Goal: Transaction & Acquisition: Download file/media

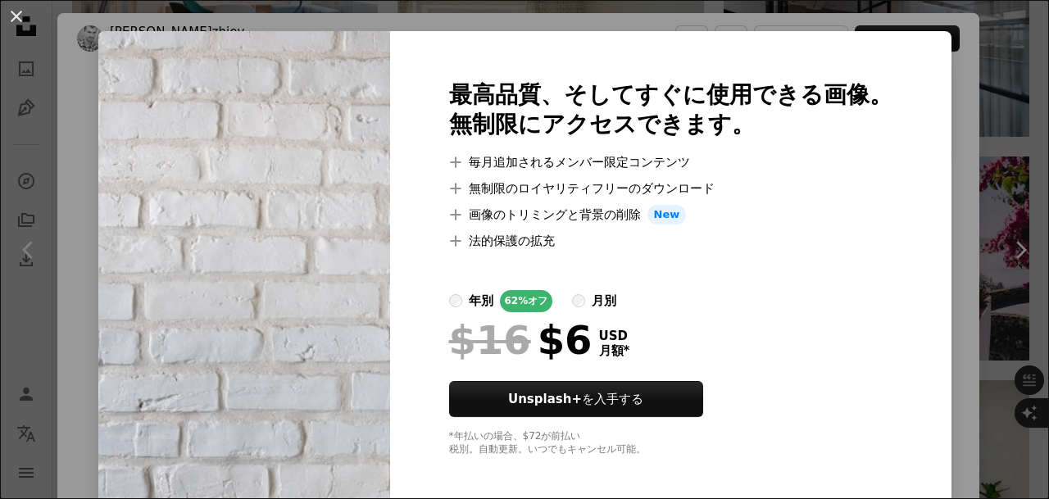
scroll to position [26, 0]
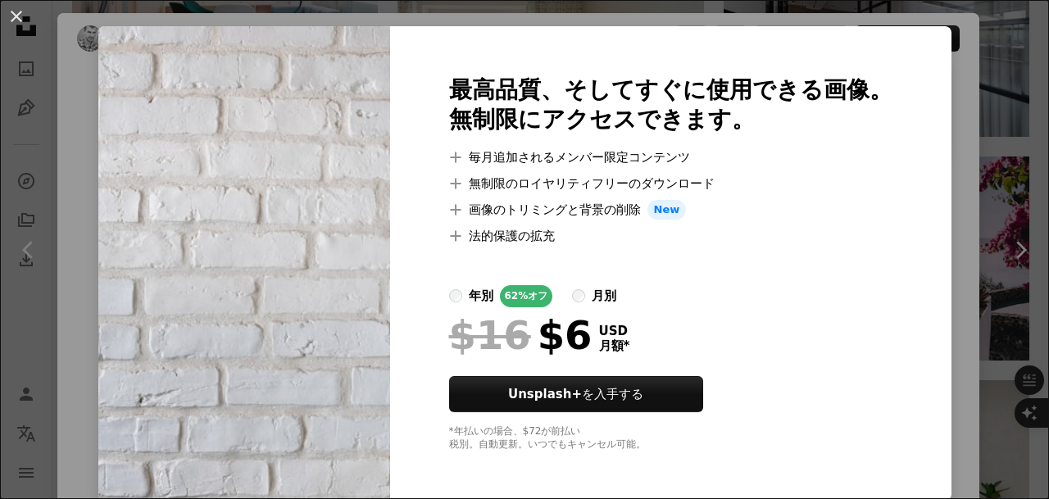
click at [940, 209] on div "An X shape 最高品質、そしてすぐに使用できる画像。 無制限にアクセスできます。 A plus sign 毎月追加されるメンバー限定コンテンツ A p…" at bounding box center [524, 249] width 1049 height 499
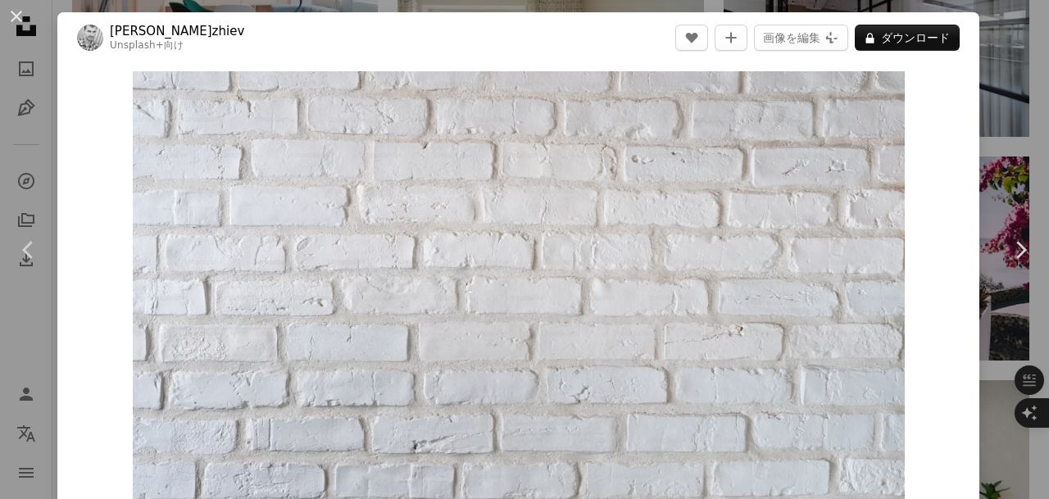
scroll to position [2, 0]
click at [803, 39] on button "画像を編集 Plus sign for Unsplash+" at bounding box center [801, 37] width 94 height 26
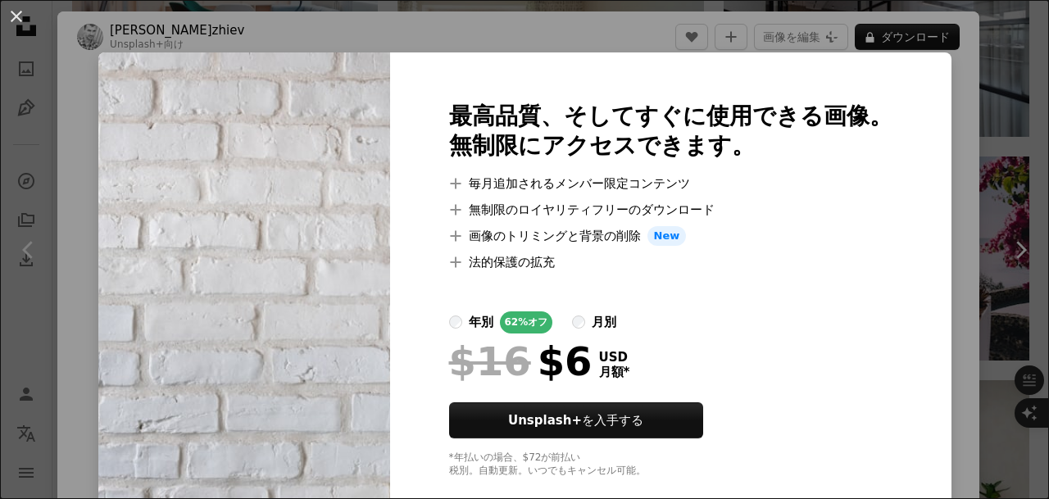
click at [326, 274] on img at bounding box center [244, 289] width 292 height 475
click at [916, 258] on div "An X shape 最高品質、そしてすぐに使用できる画像。 無制限にアクセスできます。 A plus sign 毎月追加されるメンバー限定コンテンツ A p…" at bounding box center [524, 249] width 1049 height 499
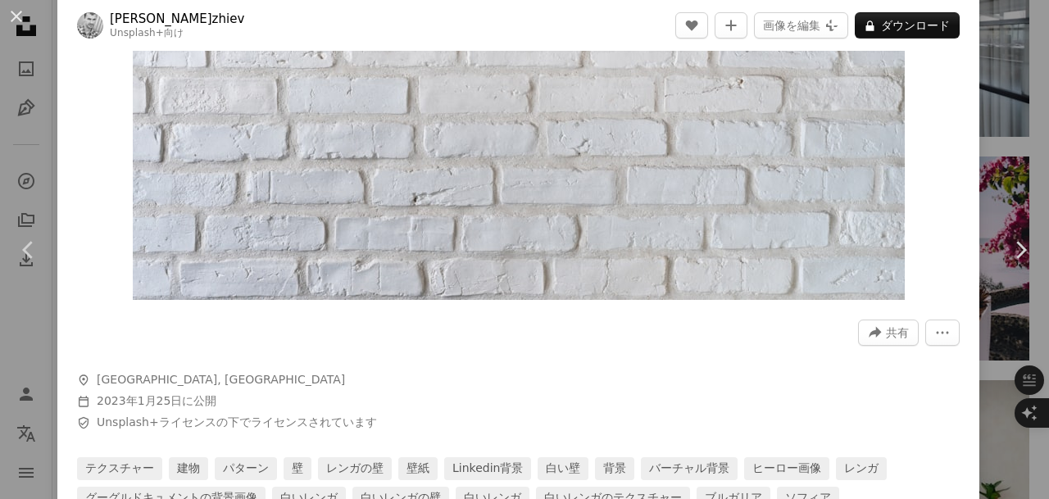
click at [870, 332] on icon "このビジュアルを共有する" at bounding box center [876, 332] width 12 height 11
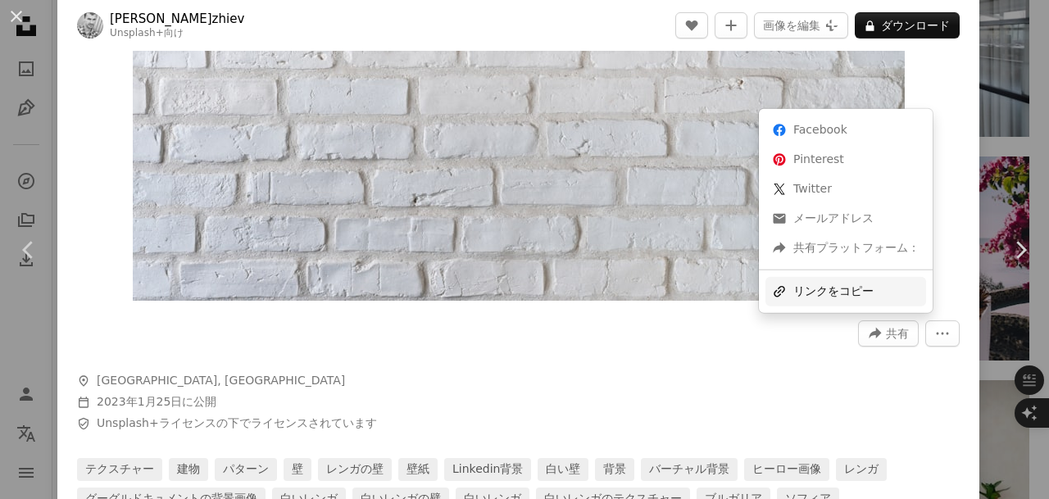
click at [802, 293] on div "A URL sharing icon (chains) リンクをコピー" at bounding box center [846, 292] width 161 height 30
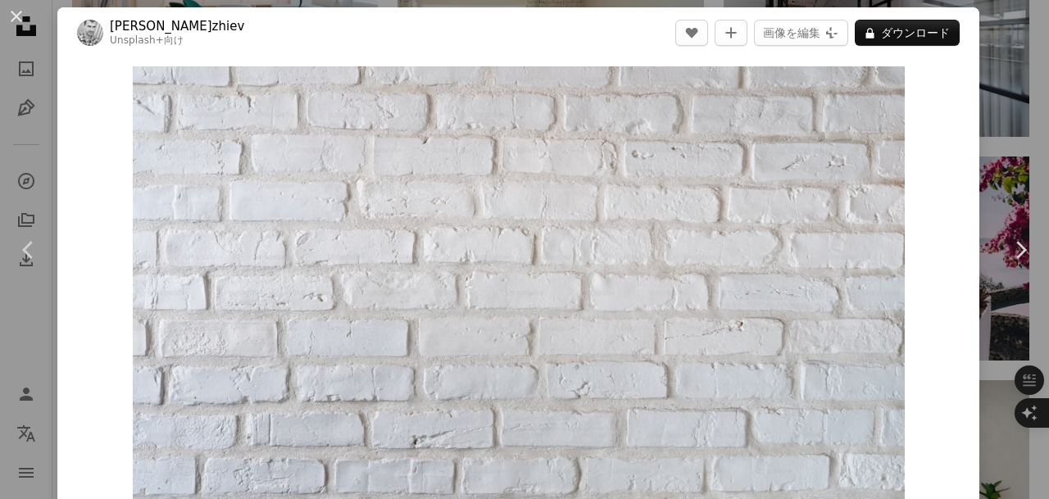
scroll to position [0, 0]
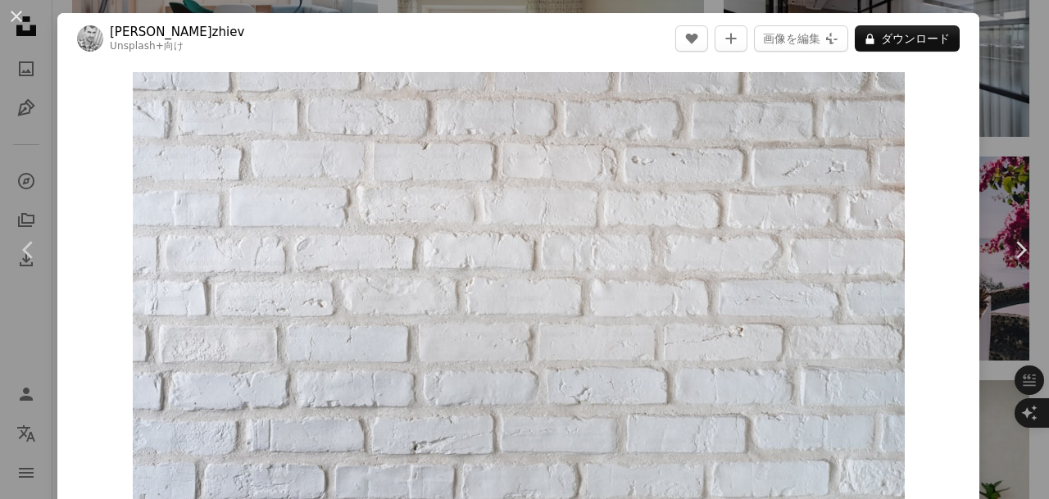
click at [133, 80] on img "この画像でズームインする" at bounding box center [519, 310] width 772 height 476
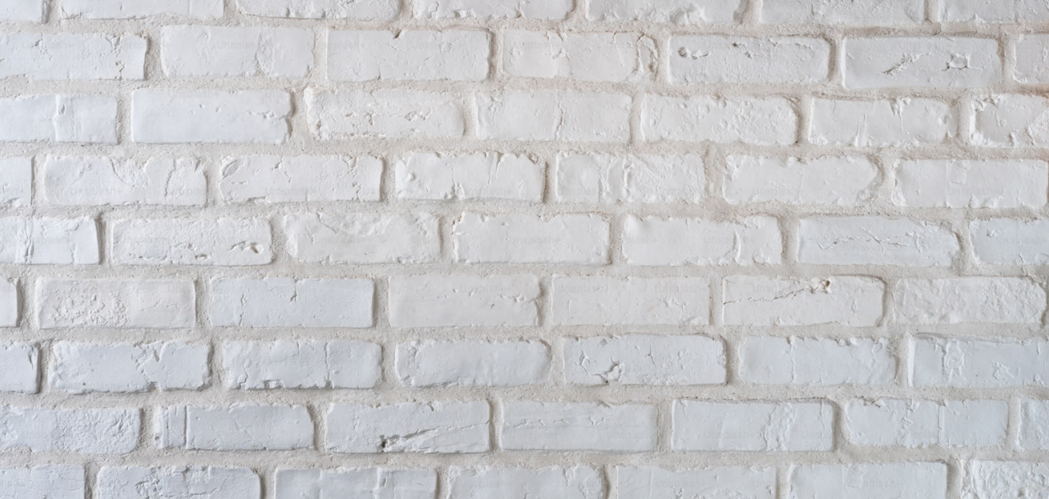
scroll to position [66, 0]
click at [423, 140] on img "この画像でズームアウトする" at bounding box center [524, 258] width 1051 height 648
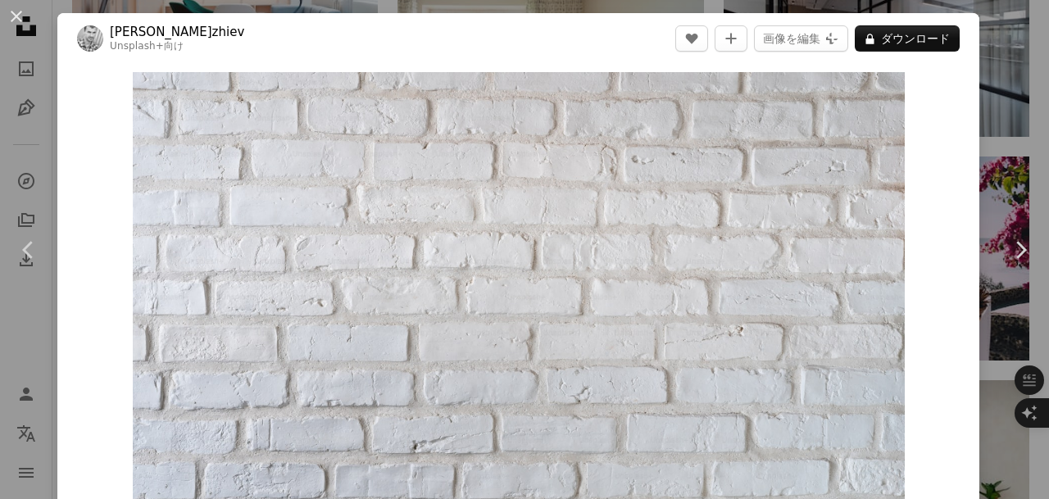
scroll to position [48, 0]
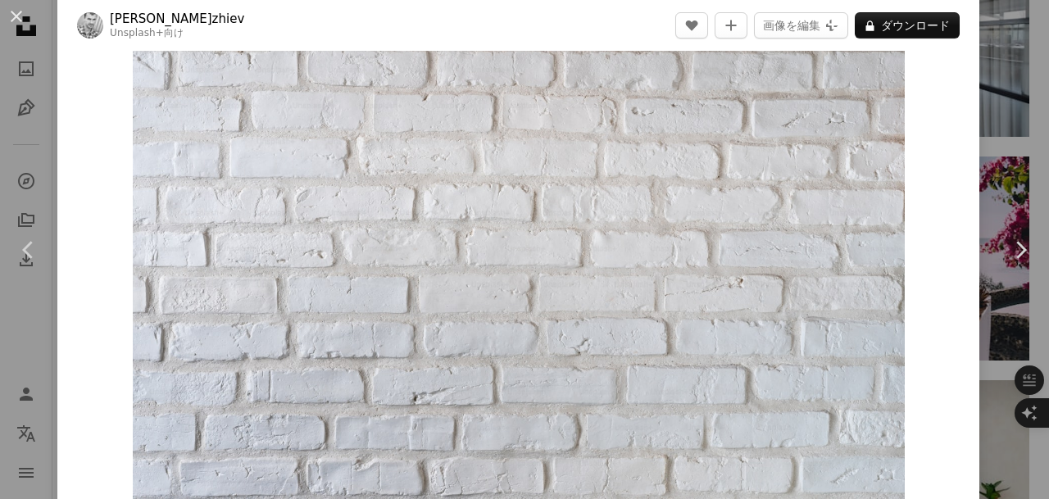
drag, startPoint x: 428, startPoint y: 143, endPoint x: 321, endPoint y: 180, distance: 112.5
click at [321, 180] on img "この画像でズームインする" at bounding box center [519, 262] width 772 height 476
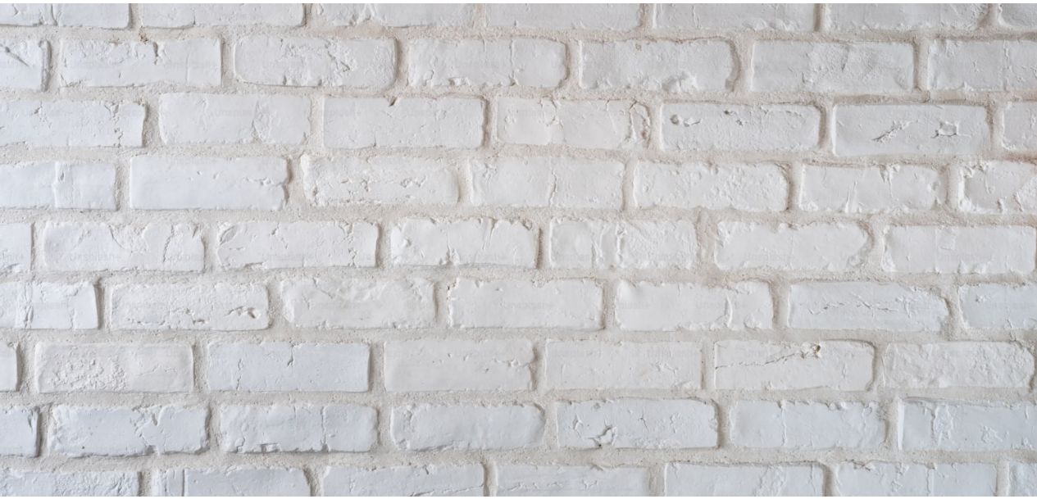
scroll to position [66, 0]
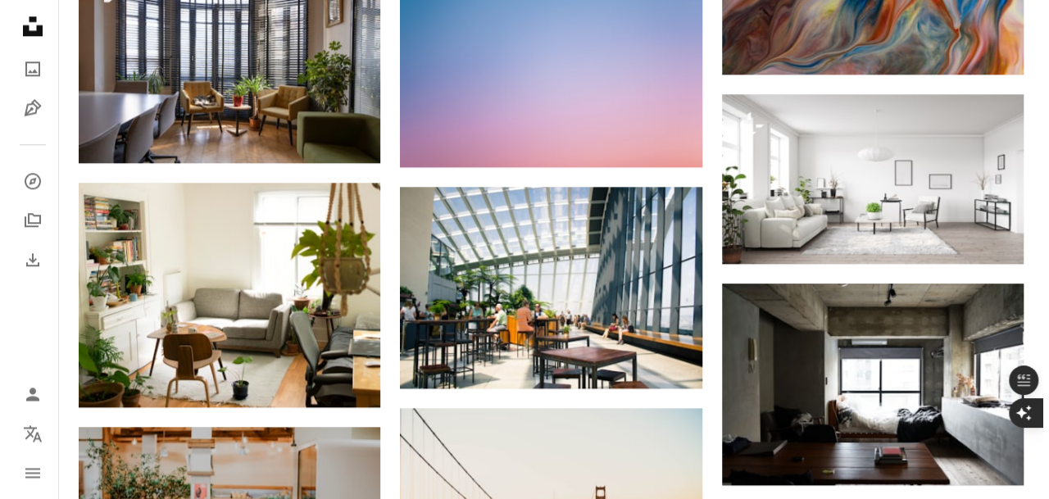
scroll to position [16474, 0]
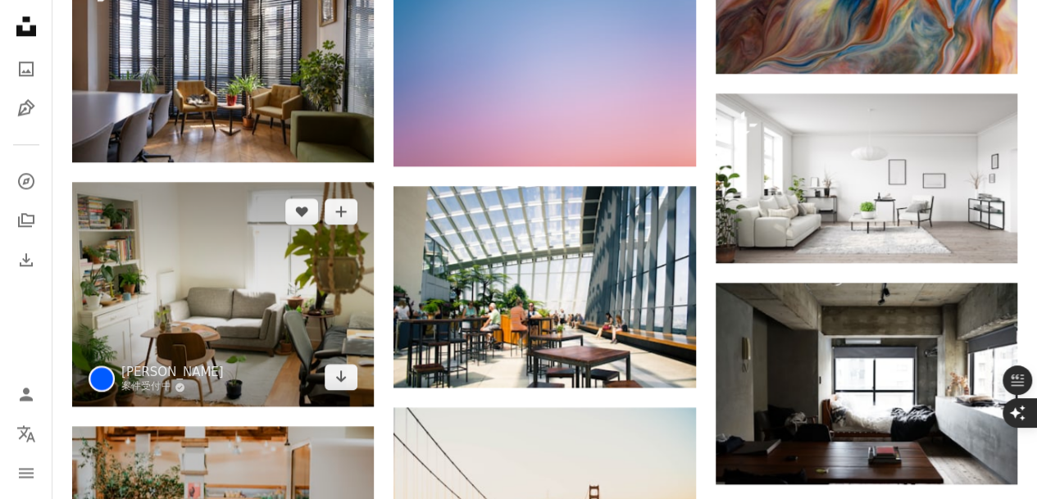
click at [284, 329] on img at bounding box center [223, 294] width 302 height 225
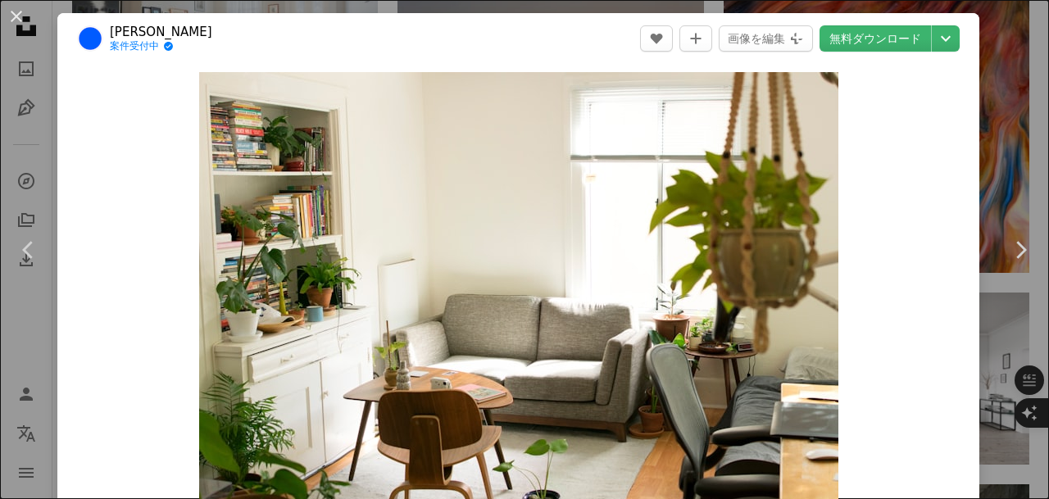
click at [867, 43] on link "無料ダウンロード" at bounding box center [875, 38] width 111 height 26
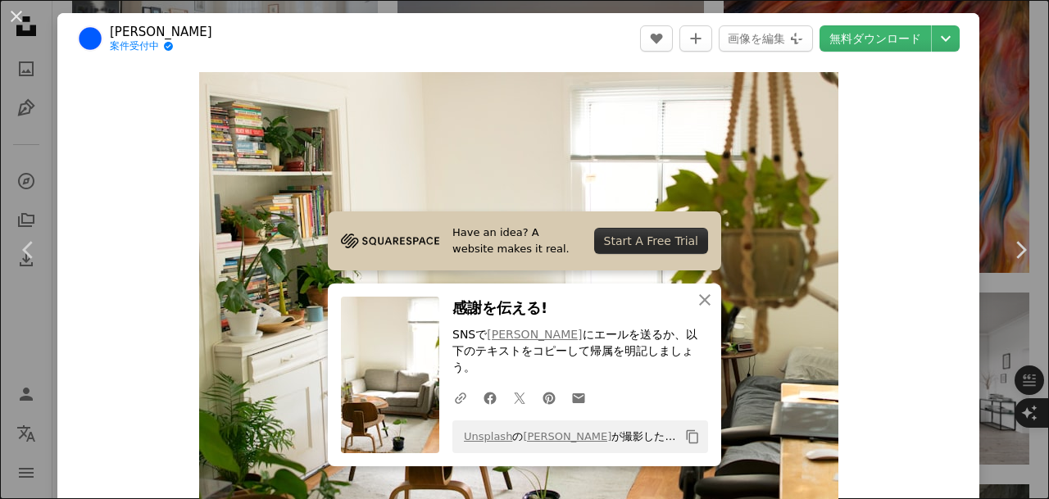
click at [18, 11] on button "An X shape" at bounding box center [17, 17] width 20 height 20
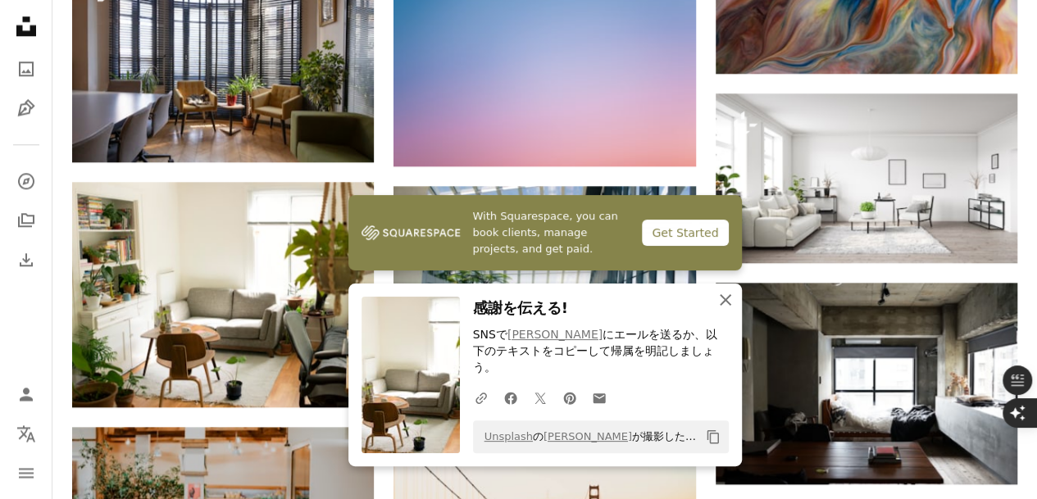
click at [726, 306] on icon "button" at bounding box center [725, 299] width 11 height 11
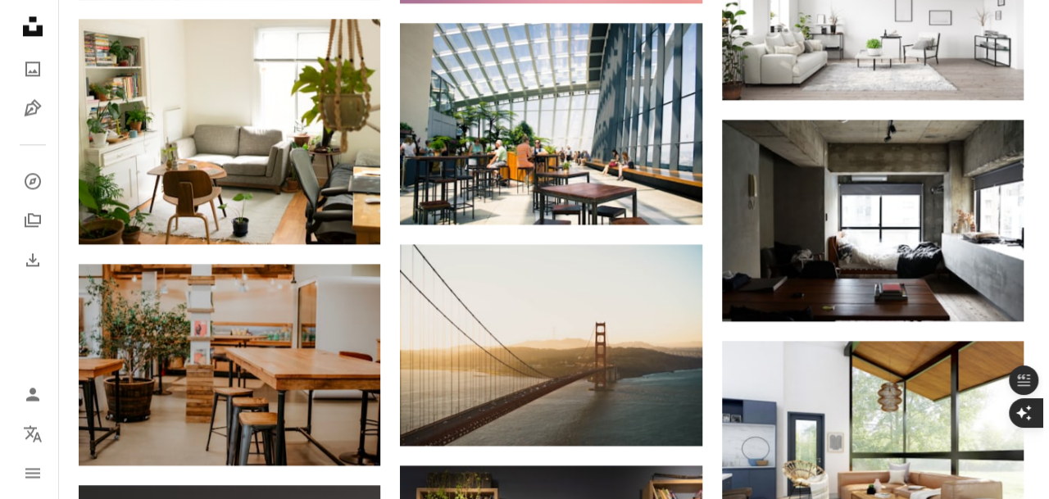
scroll to position [16638, 0]
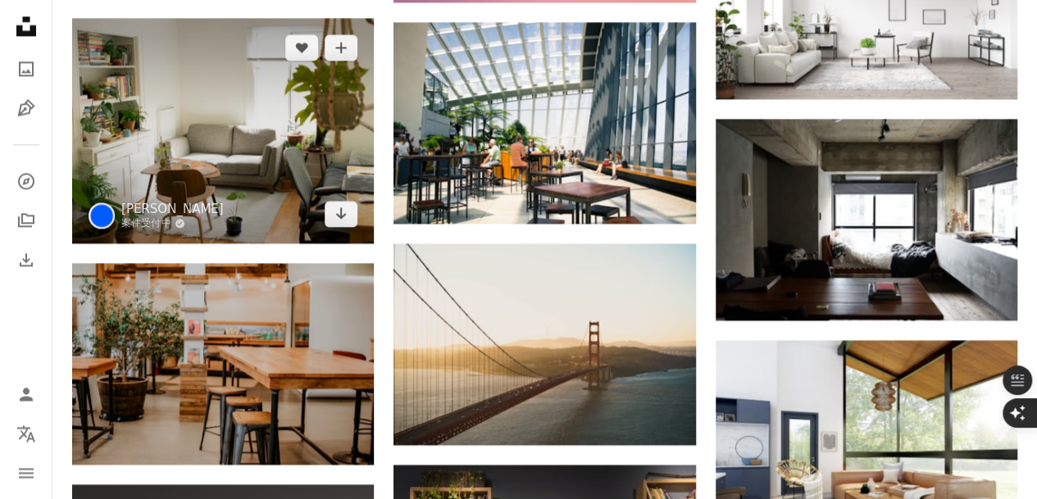
click at [308, 196] on img at bounding box center [223, 130] width 302 height 225
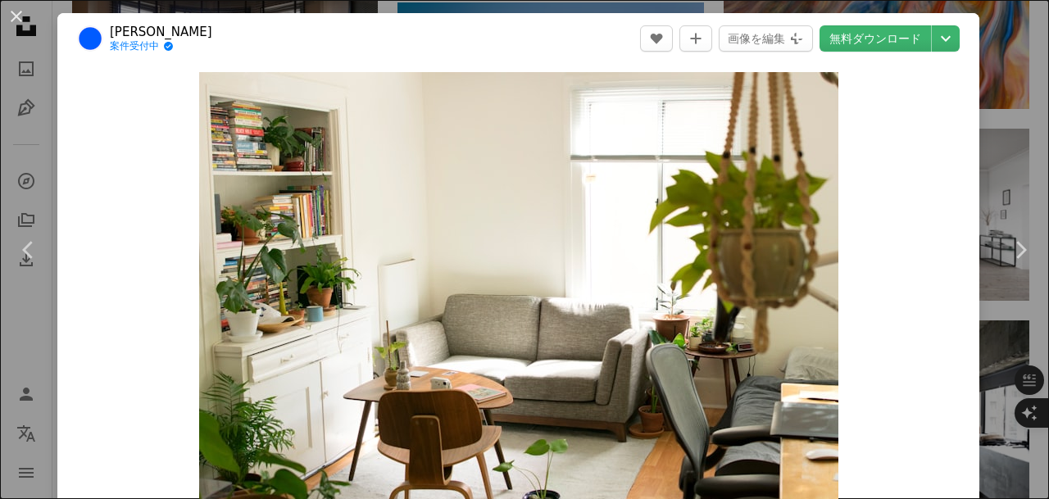
click at [848, 42] on link "無料ダウンロード" at bounding box center [875, 38] width 111 height 26
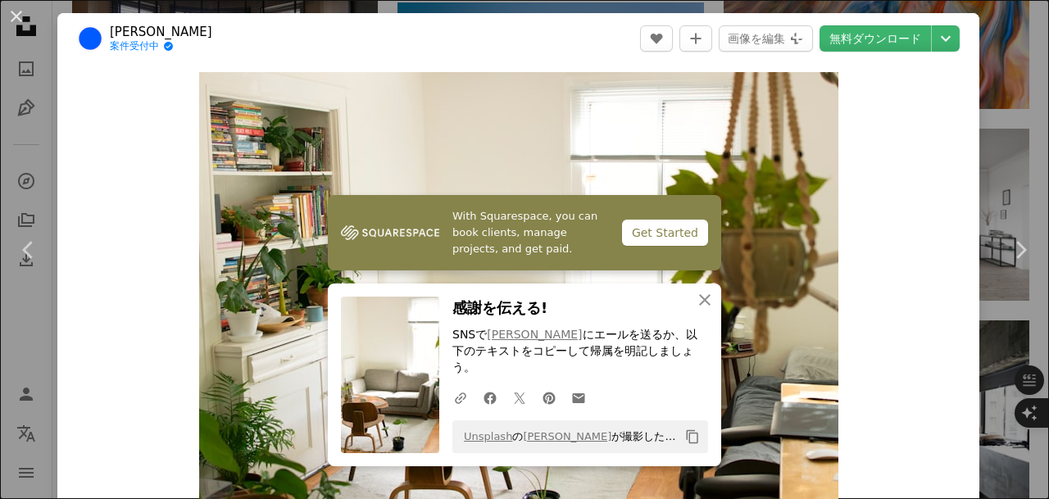
click at [15, 18] on button "An X shape" at bounding box center [17, 17] width 20 height 20
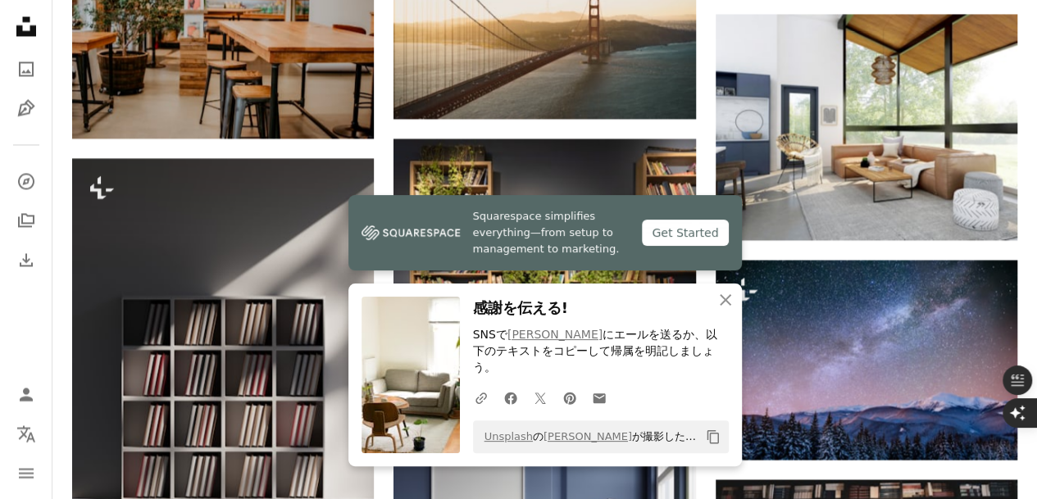
scroll to position [16965, 0]
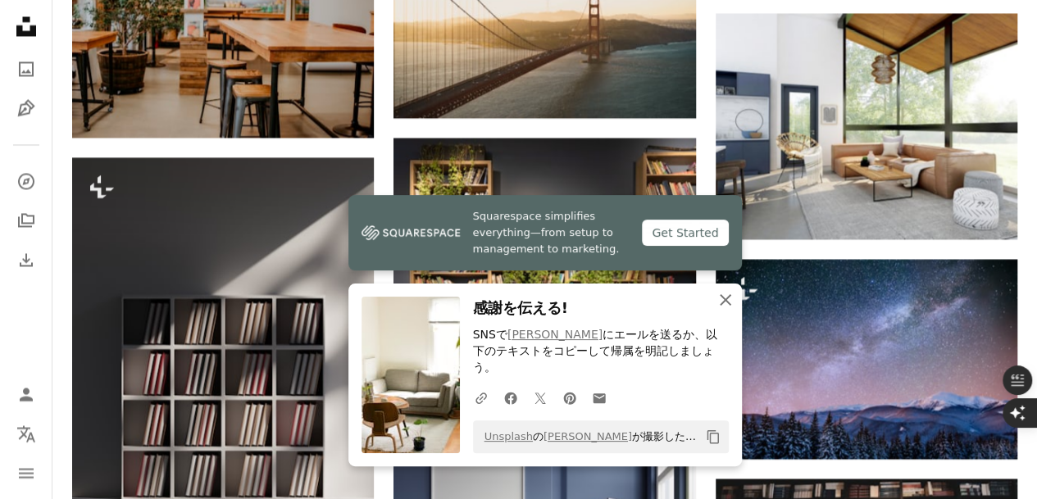
click at [726, 306] on icon "button" at bounding box center [725, 299] width 11 height 11
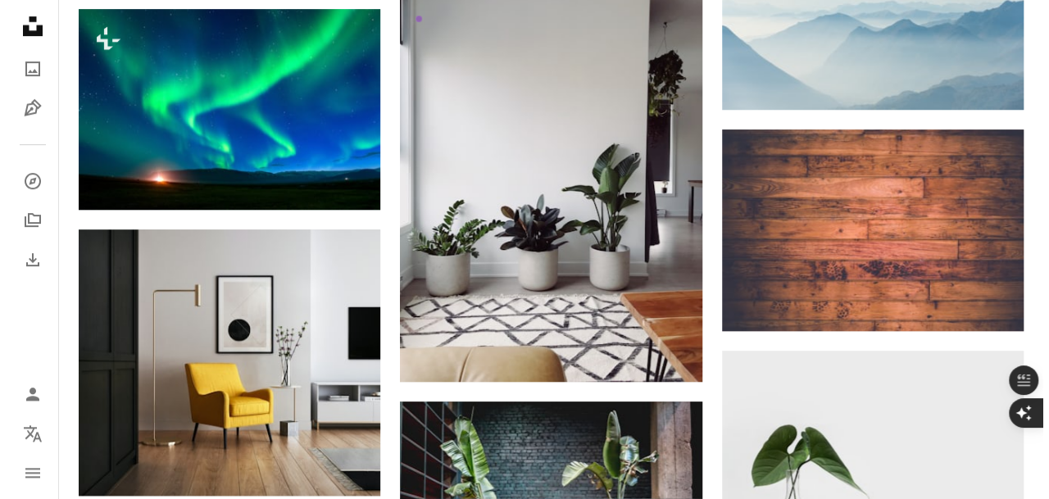
scroll to position [19095, 0]
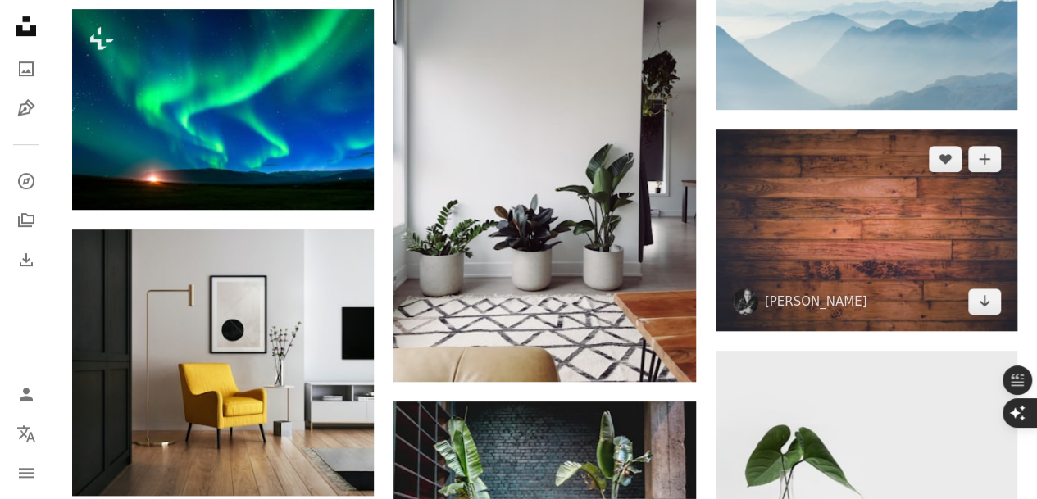
click at [839, 258] on img at bounding box center [867, 231] width 302 height 202
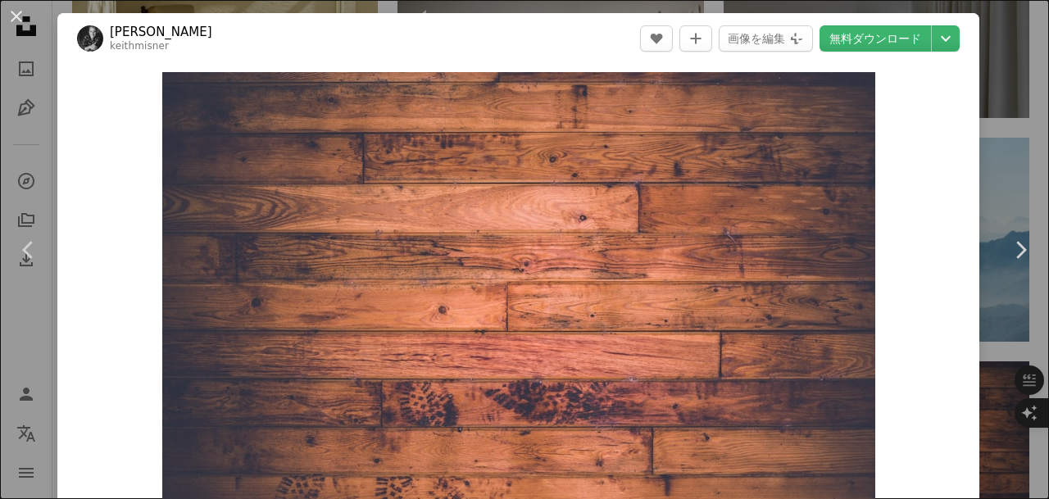
click at [871, 37] on link "無料ダウンロード" at bounding box center [875, 38] width 111 height 26
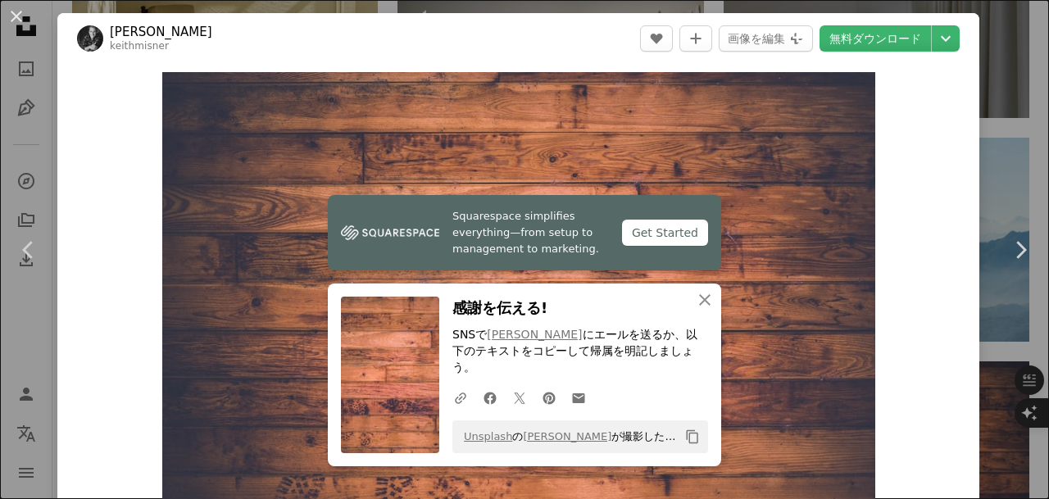
click at [13, 16] on button "An X shape" at bounding box center [17, 17] width 20 height 20
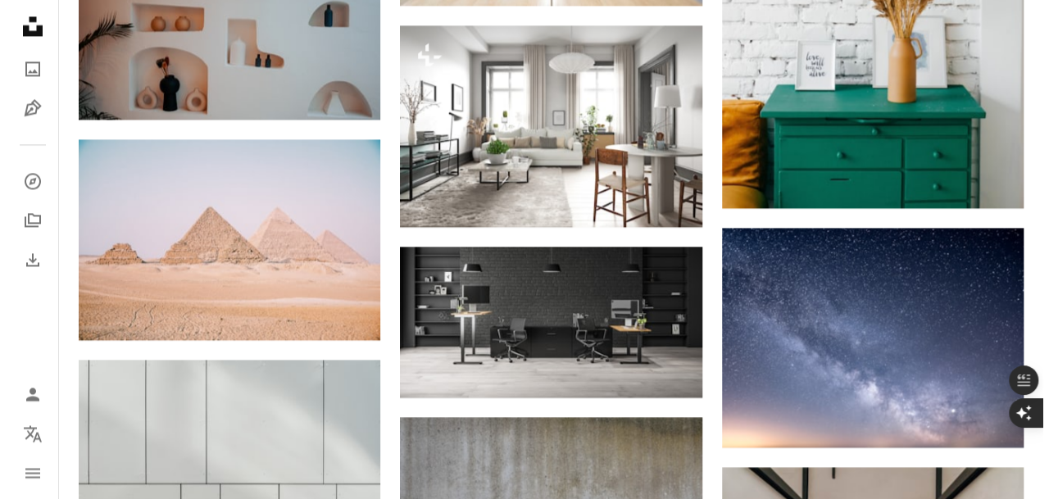
scroll to position [19915, 0]
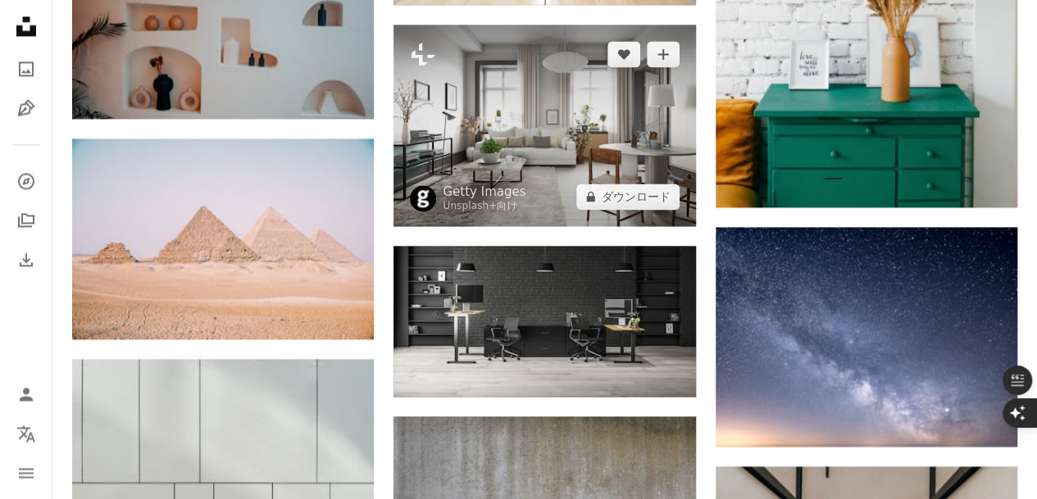
click at [556, 145] on img at bounding box center [545, 126] width 302 height 202
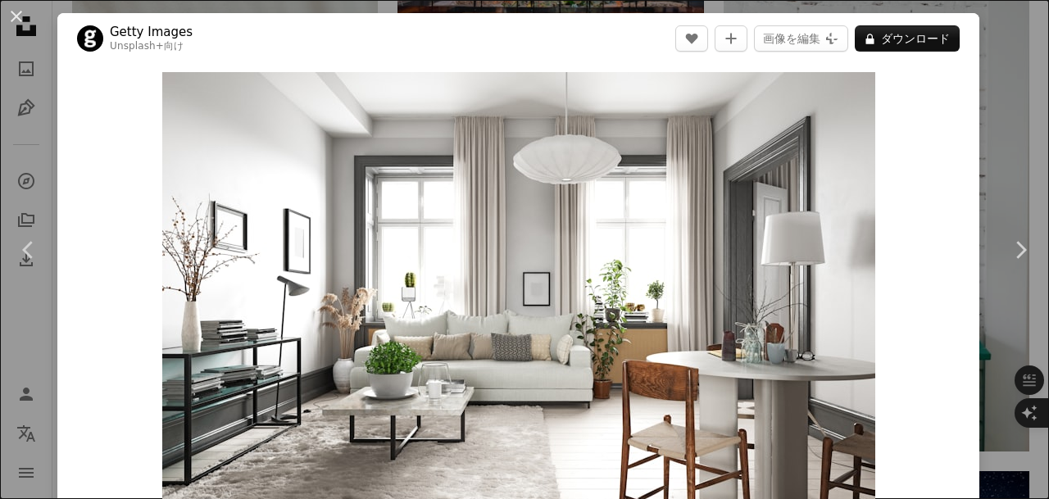
click at [910, 39] on button "A lock ダウンロード" at bounding box center [907, 38] width 105 height 26
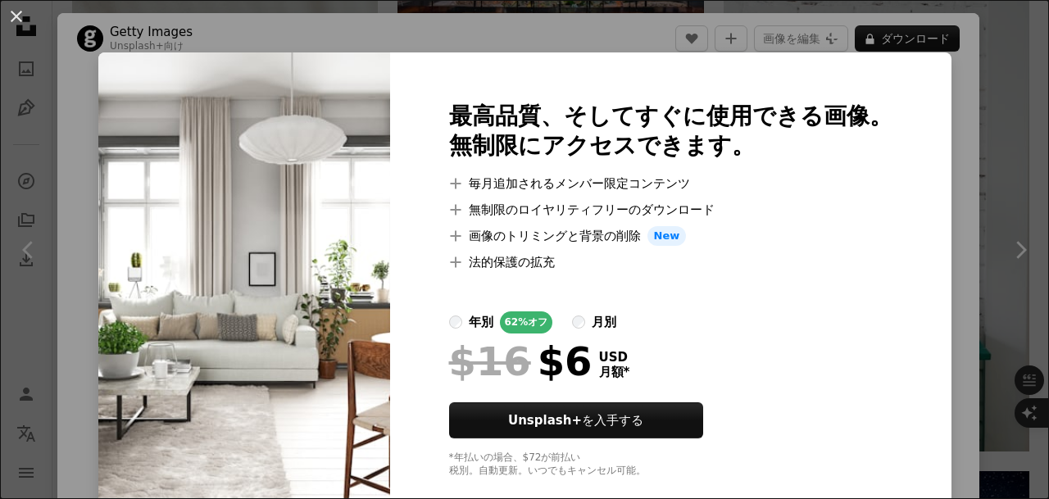
click at [13, 18] on button "An X shape" at bounding box center [17, 17] width 20 height 20
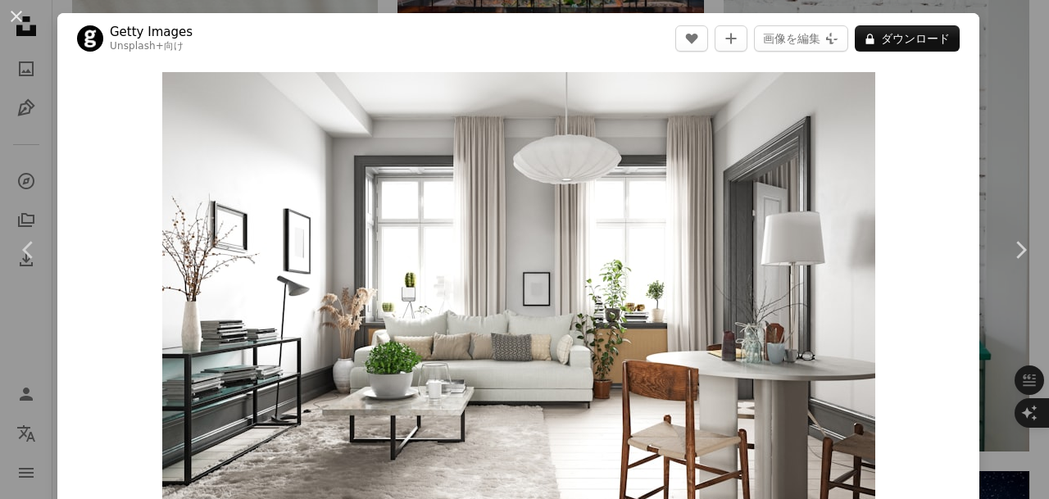
click at [16, 16] on button "An X shape" at bounding box center [17, 17] width 20 height 20
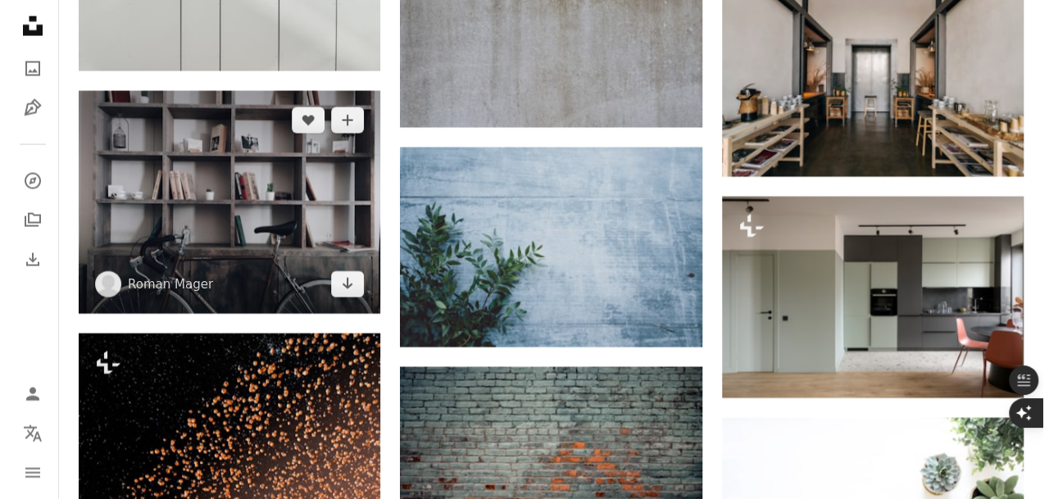
scroll to position [20406, 0]
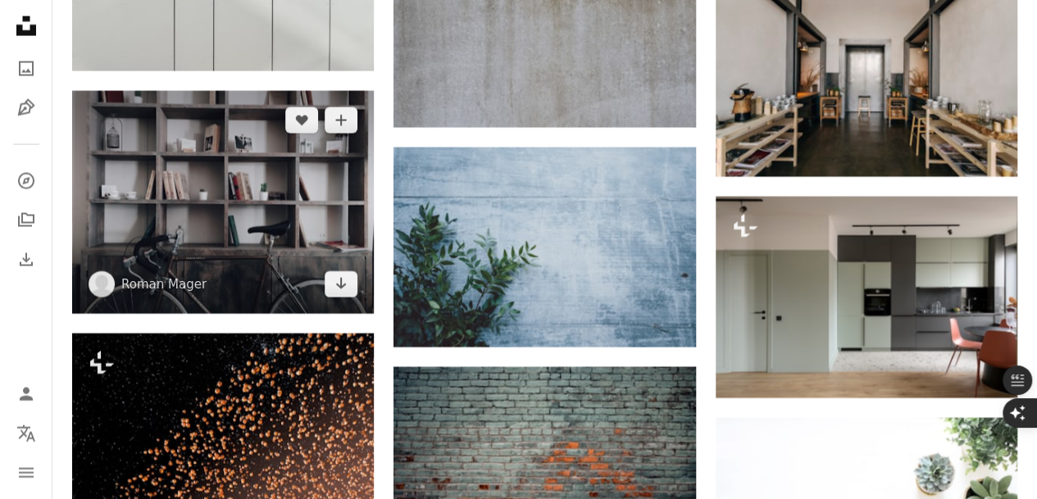
click at [282, 243] on img at bounding box center [223, 203] width 302 height 224
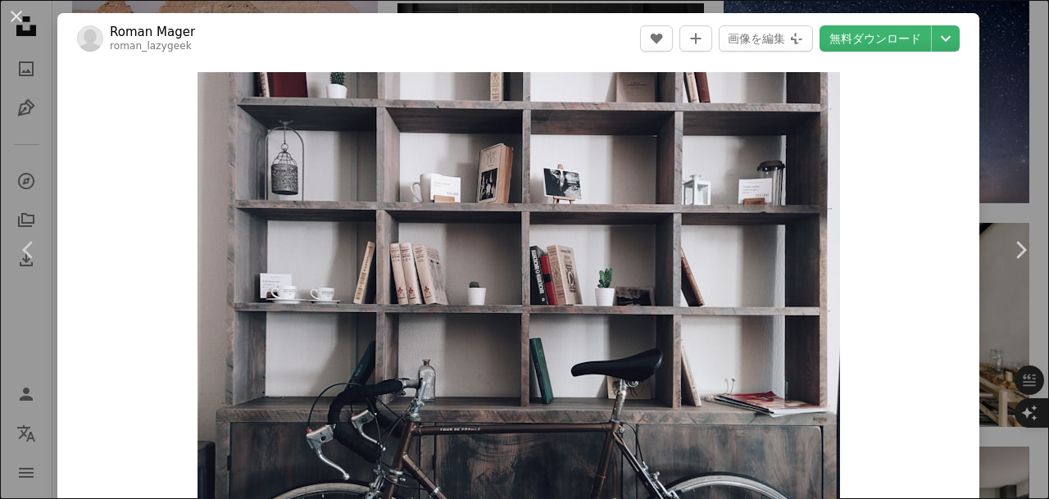
click at [883, 40] on link "無料ダウンロード" at bounding box center [875, 38] width 111 height 26
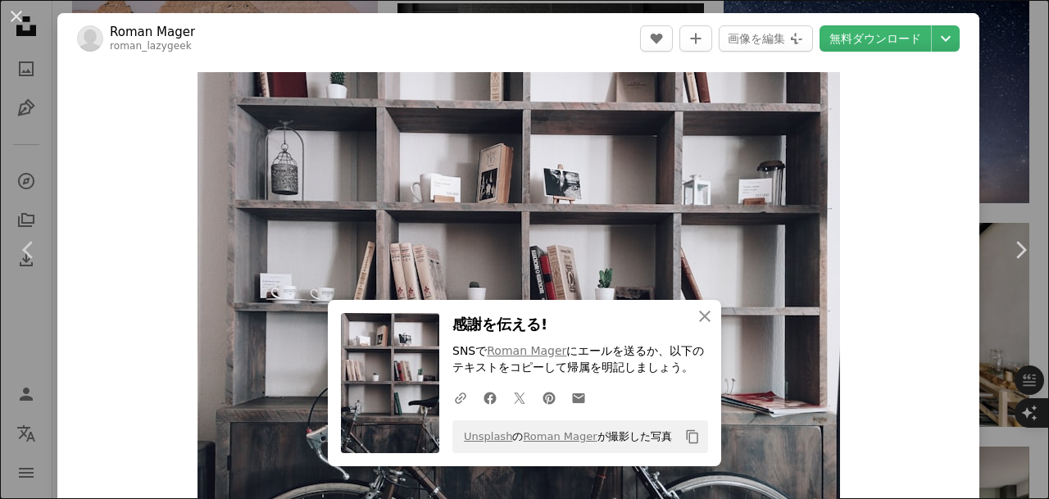
click at [15, 17] on button "An X shape" at bounding box center [17, 17] width 20 height 20
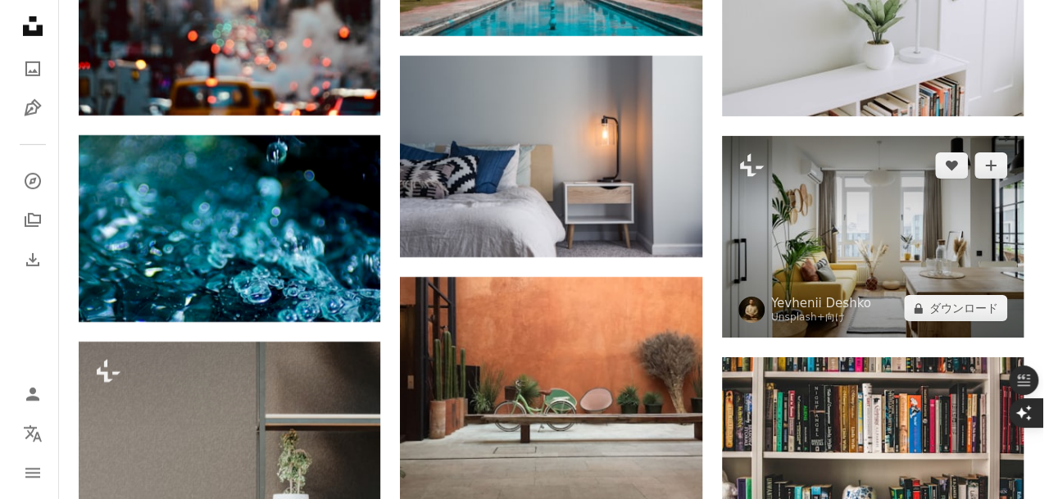
scroll to position [21389, 0]
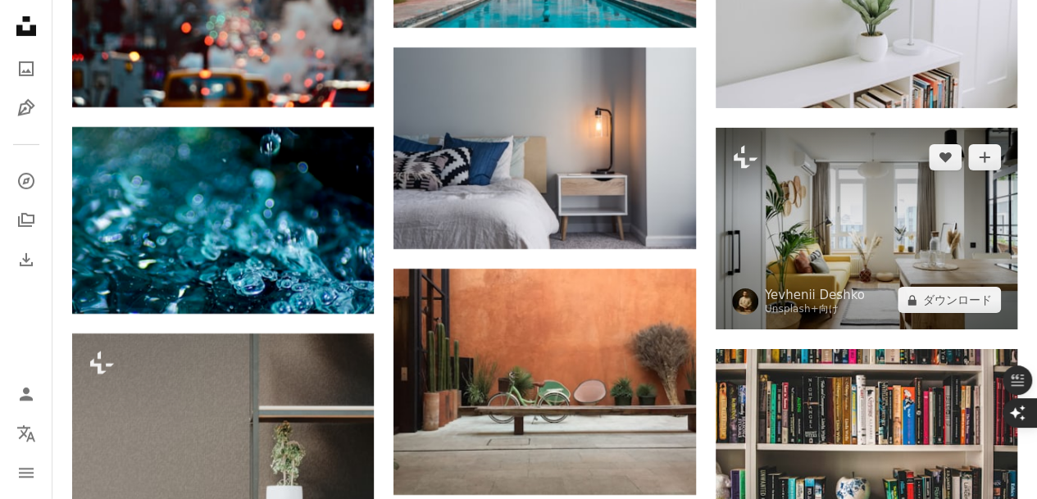
click at [840, 216] on img at bounding box center [867, 229] width 302 height 202
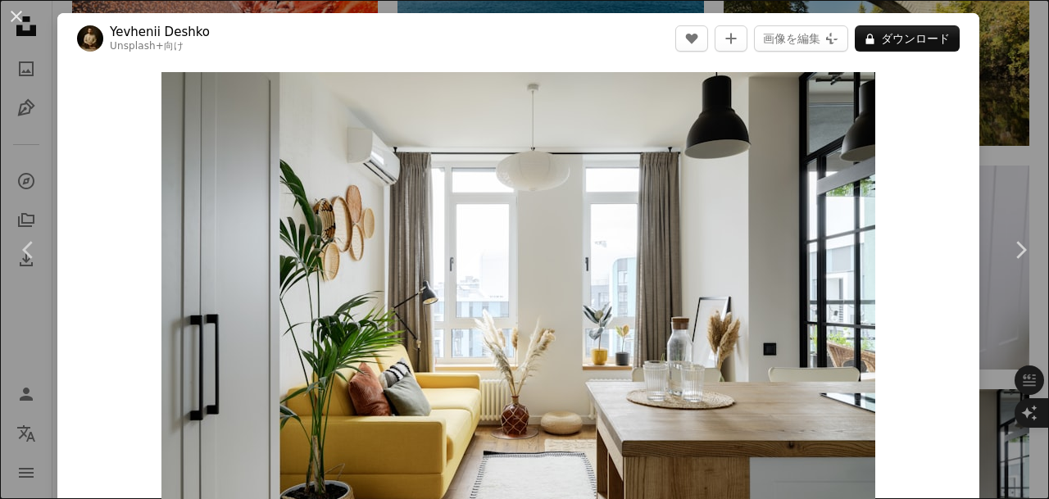
click at [890, 40] on button "A lock ダウンロード" at bounding box center [907, 38] width 105 height 26
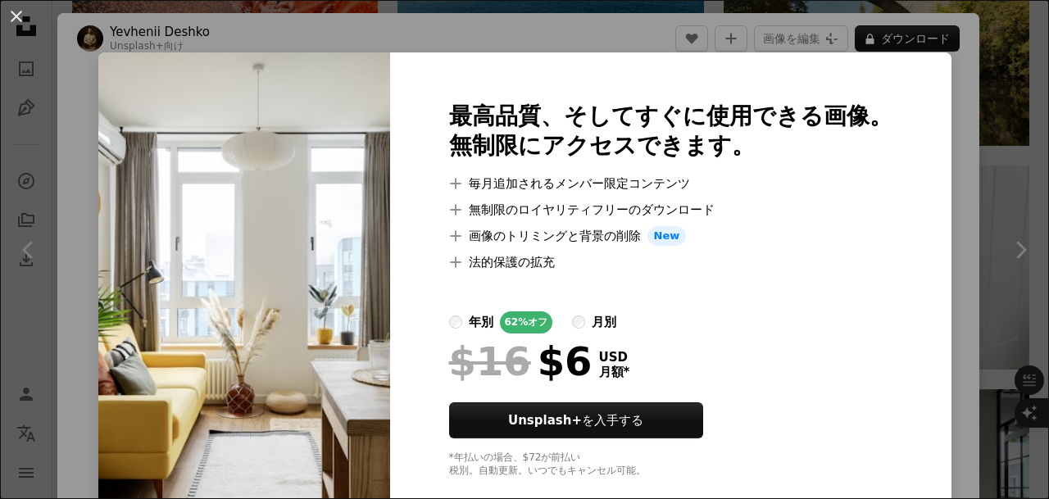
click at [294, 137] on img at bounding box center [244, 289] width 292 height 475
click at [16, 15] on button "An X shape" at bounding box center [17, 17] width 20 height 20
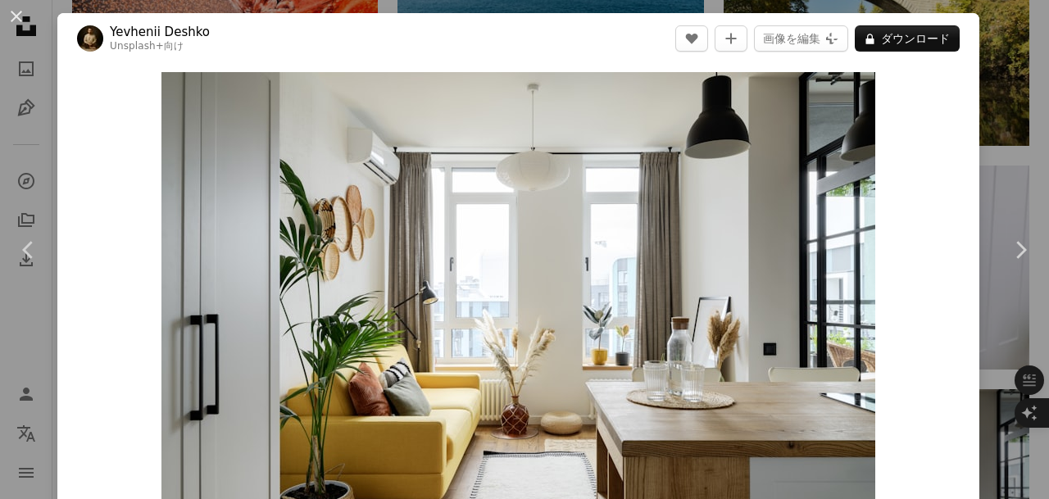
click at [16, 15] on button "An X shape" at bounding box center [17, 17] width 20 height 20
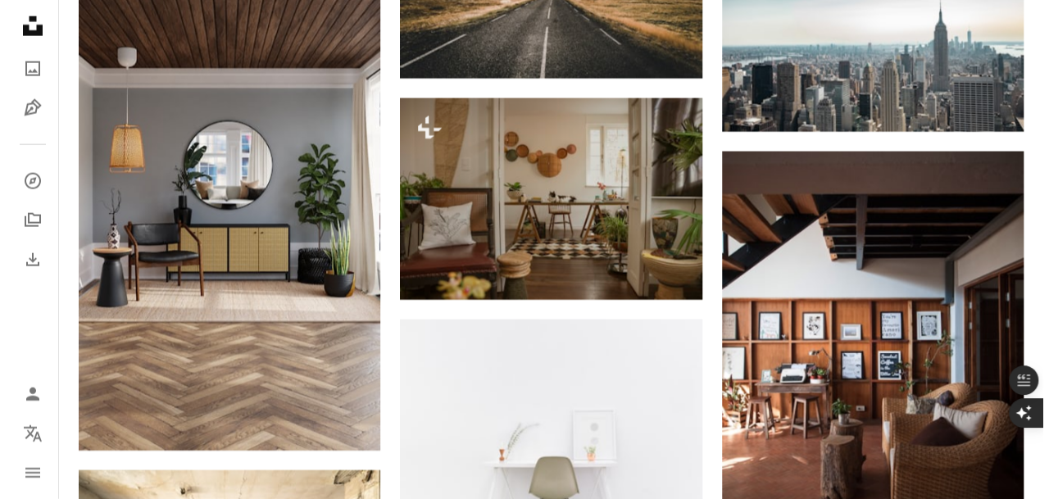
scroll to position [26879, 0]
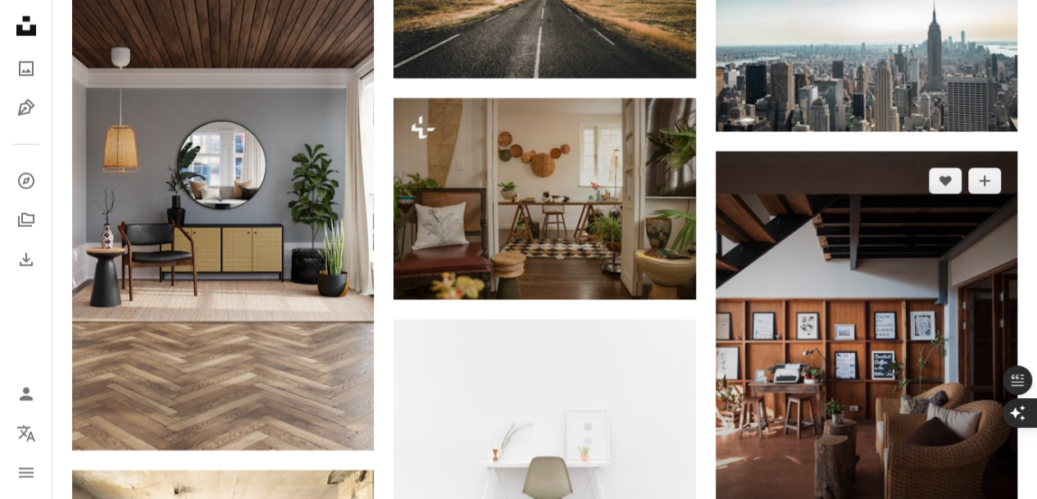
click at [912, 357] on img at bounding box center [867, 353] width 302 height 403
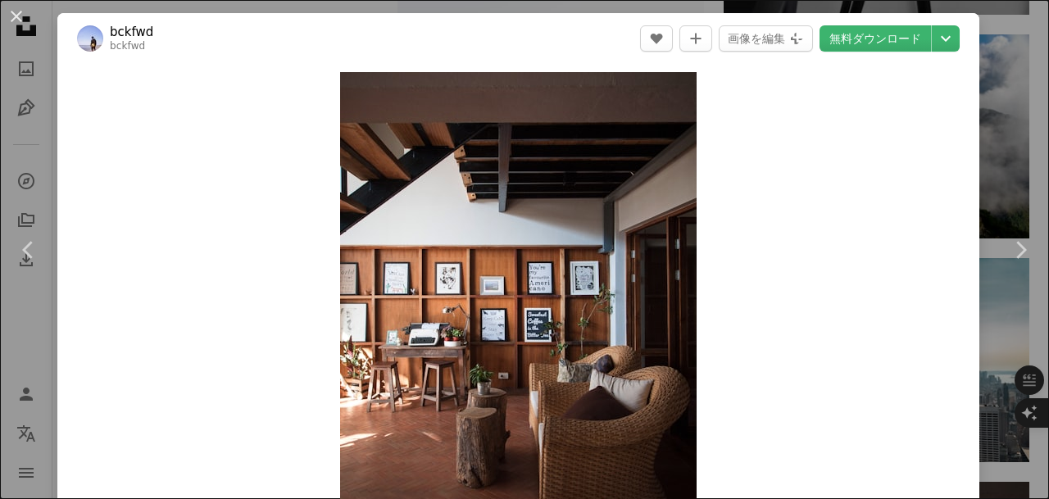
click at [877, 39] on link "無料ダウンロード" at bounding box center [875, 38] width 111 height 26
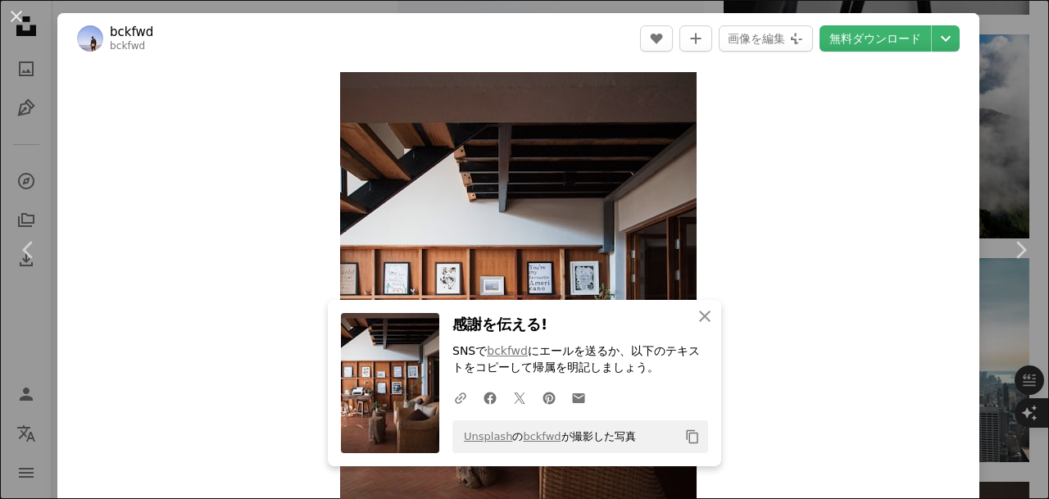
click at [11, 16] on button "An X shape" at bounding box center [17, 17] width 20 height 20
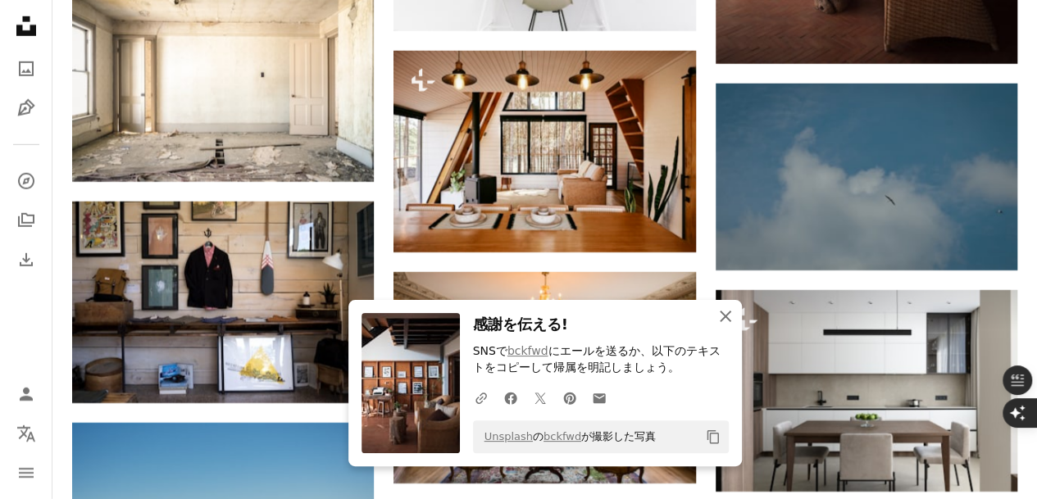
click at [726, 321] on icon "An X shape" at bounding box center [726, 317] width 20 height 20
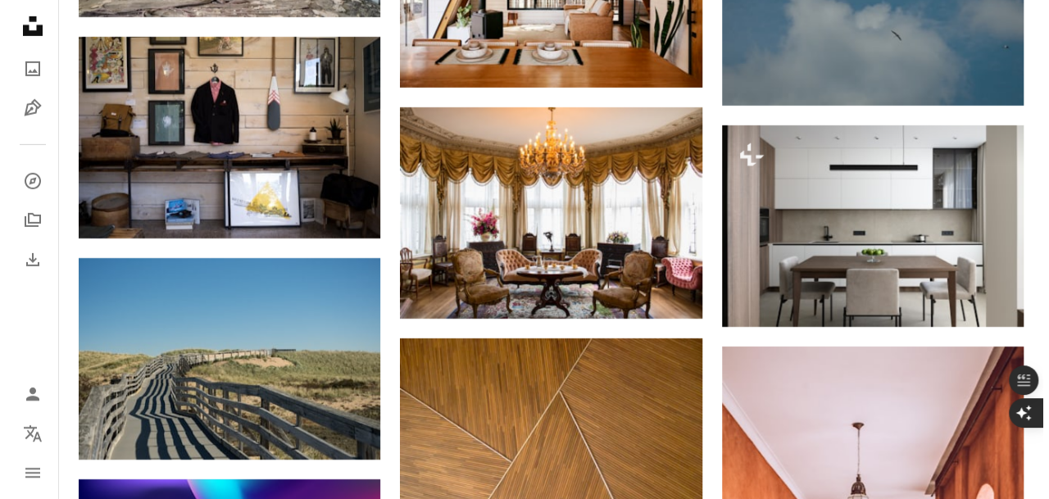
scroll to position [27535, 0]
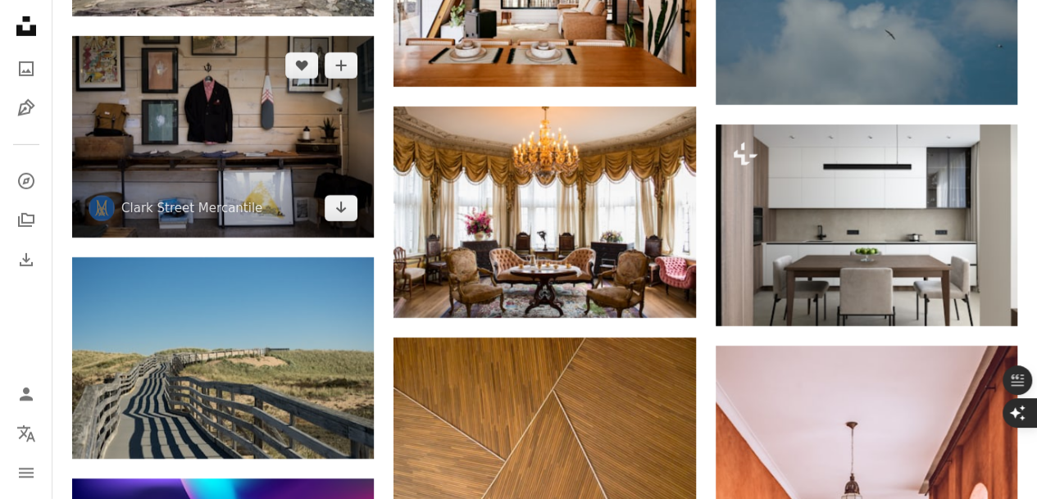
click at [234, 164] on img at bounding box center [223, 137] width 302 height 202
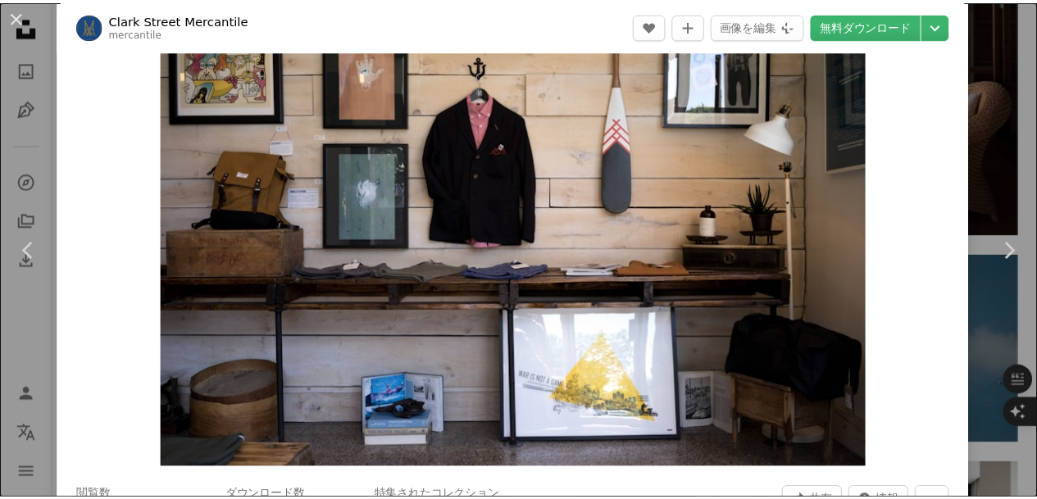
scroll to position [81, 0]
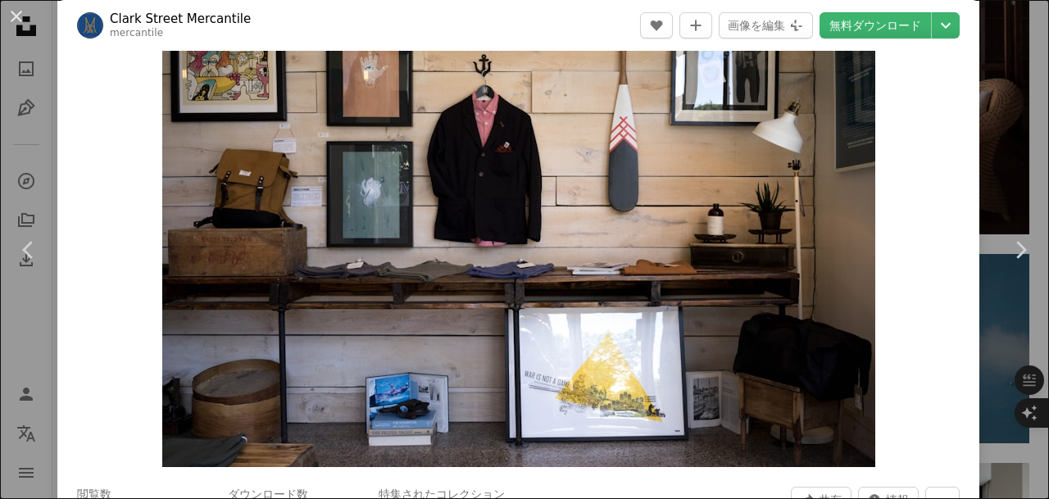
click at [25, 19] on button "An X shape" at bounding box center [17, 17] width 20 height 20
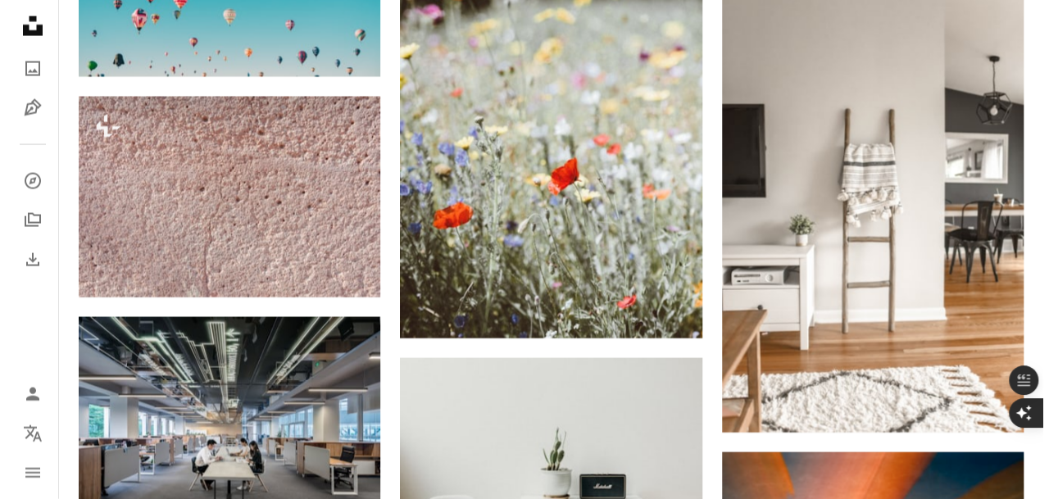
scroll to position [39093, 0]
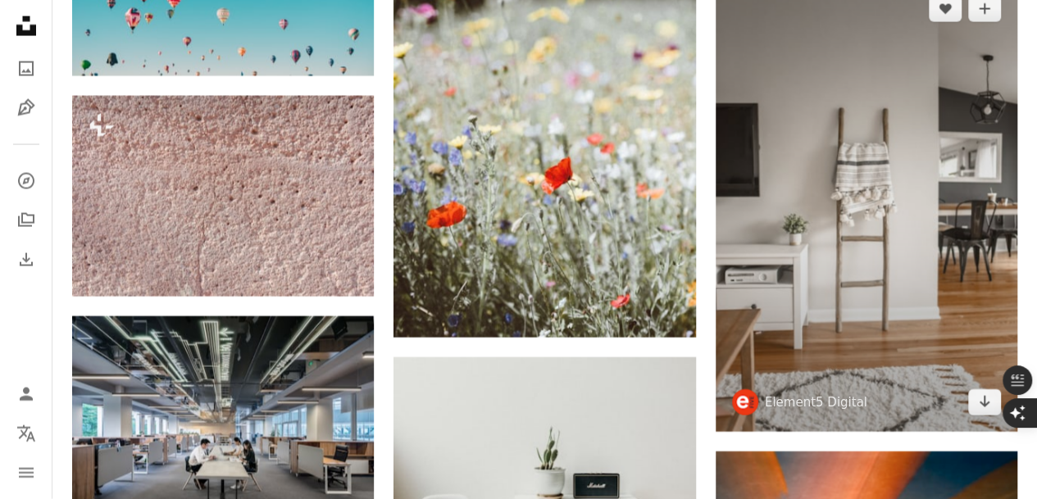
click at [876, 245] on img at bounding box center [867, 206] width 302 height 453
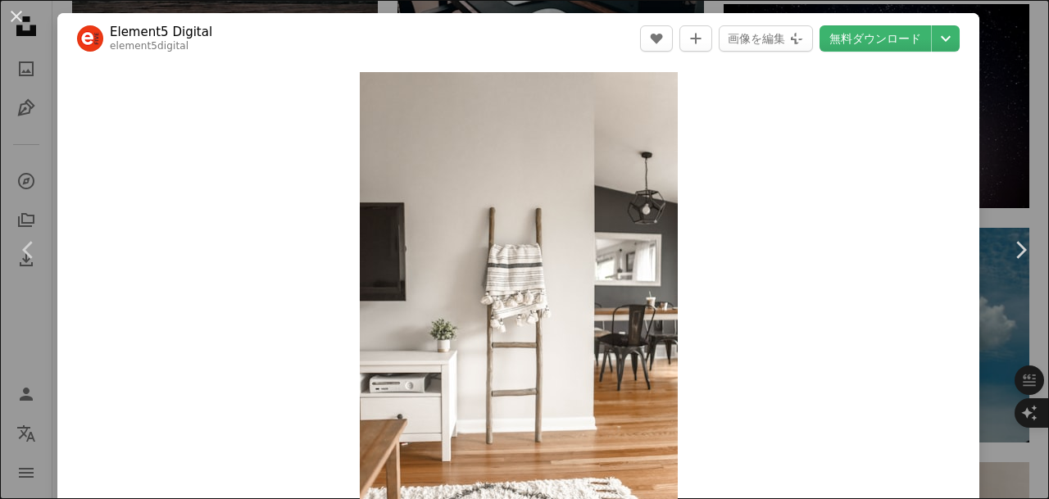
click at [865, 31] on link "無料ダウンロード" at bounding box center [875, 38] width 111 height 26
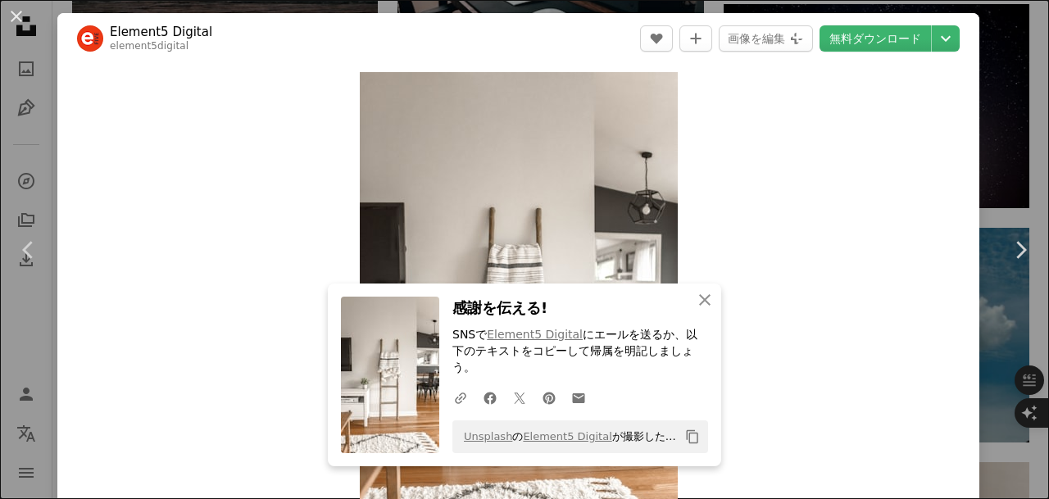
click at [20, 20] on button "An X shape" at bounding box center [17, 17] width 20 height 20
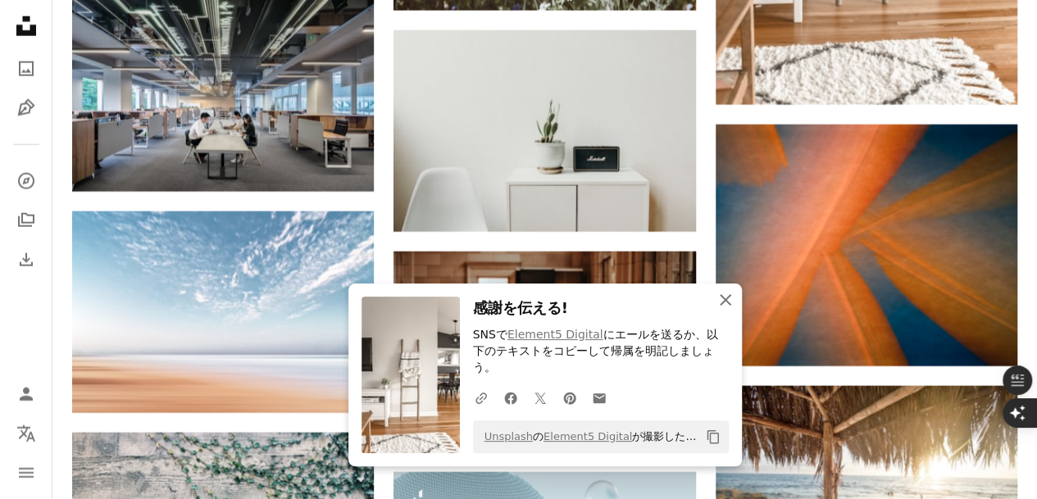
click at [727, 306] on icon "button" at bounding box center [725, 299] width 11 height 11
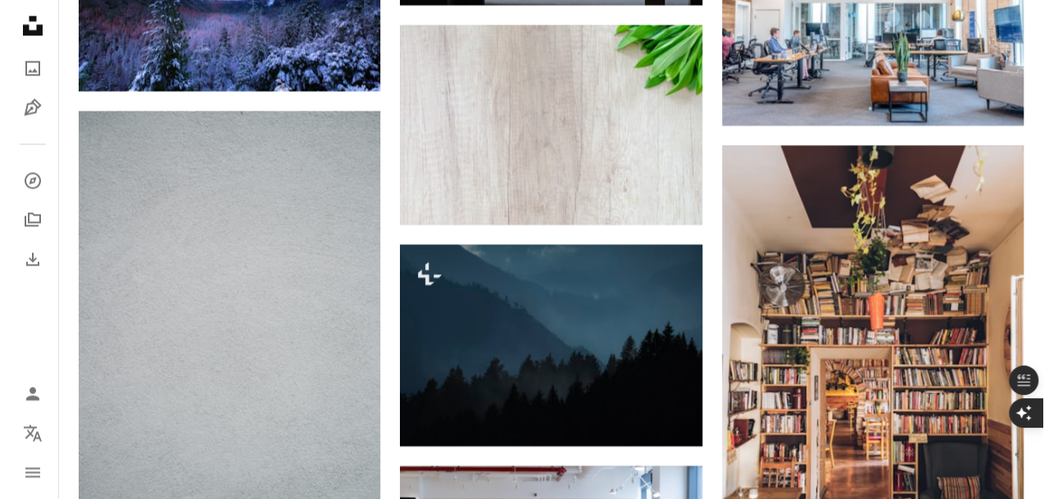
scroll to position [48275, 0]
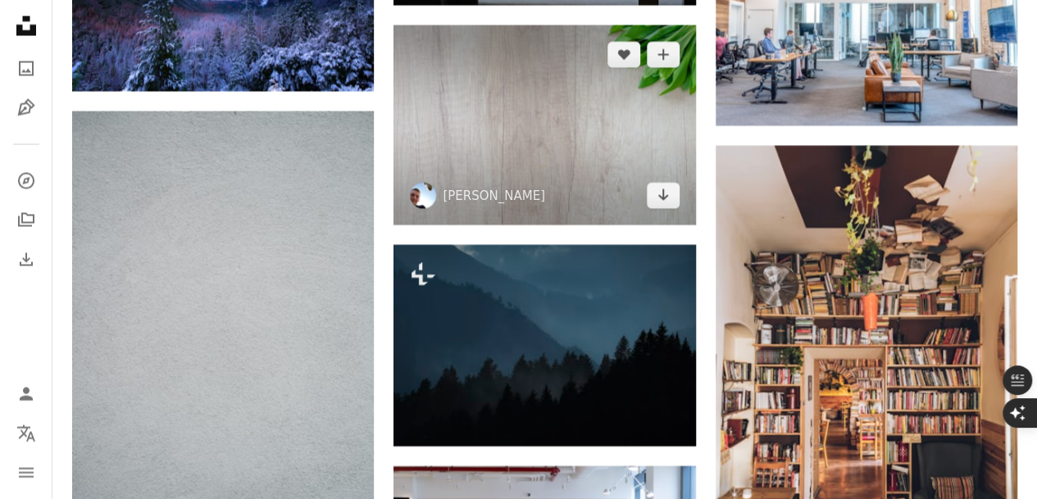
click at [562, 173] on img at bounding box center [545, 125] width 302 height 200
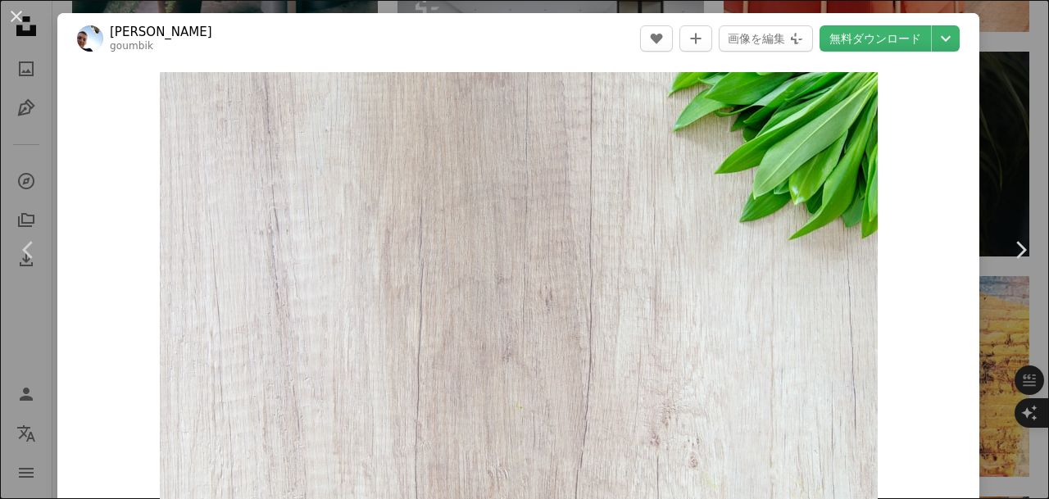
click at [877, 42] on link "無料ダウンロード" at bounding box center [875, 38] width 111 height 26
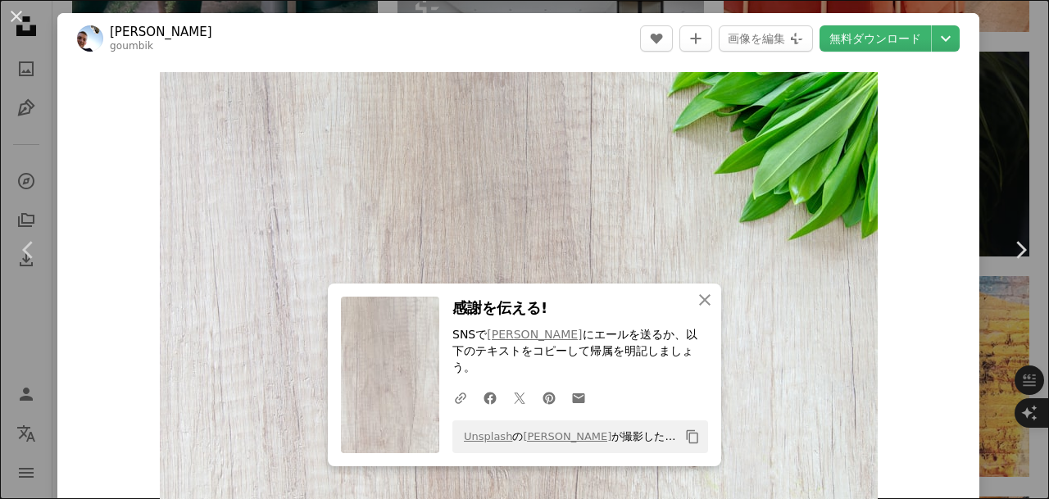
click at [16, 12] on button "An X shape" at bounding box center [17, 17] width 20 height 20
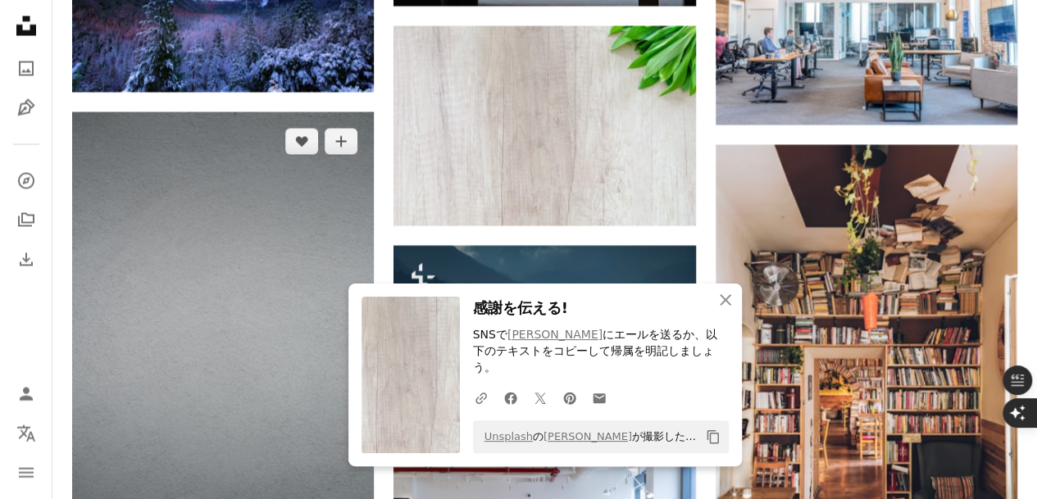
click at [234, 289] on img at bounding box center [223, 338] width 302 height 453
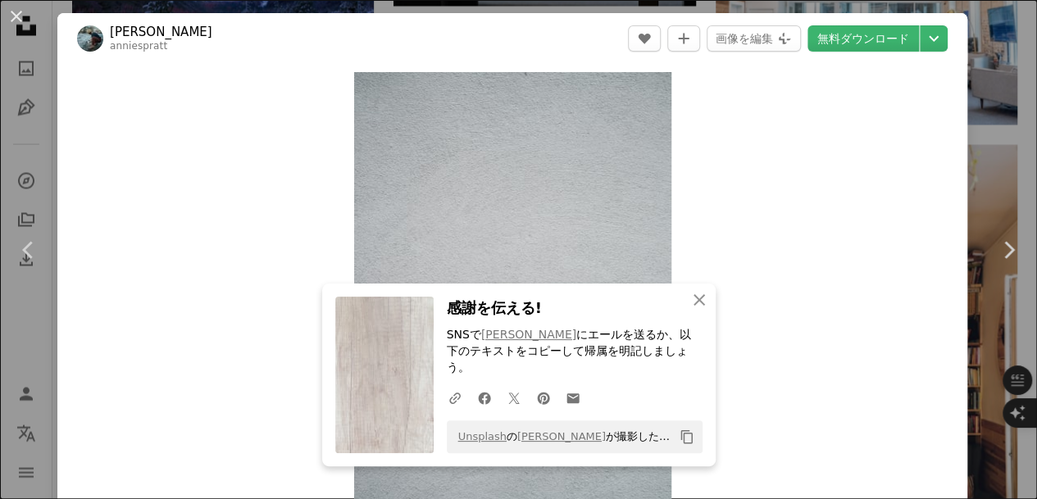
click at [867, 39] on link "無料ダウンロード" at bounding box center [863, 38] width 111 height 26
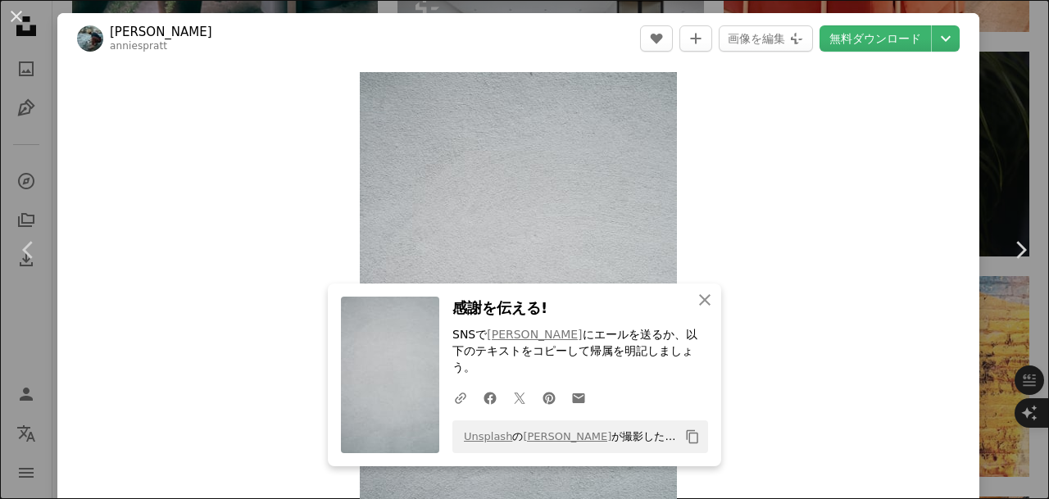
click at [15, 15] on button "An X shape" at bounding box center [17, 17] width 20 height 20
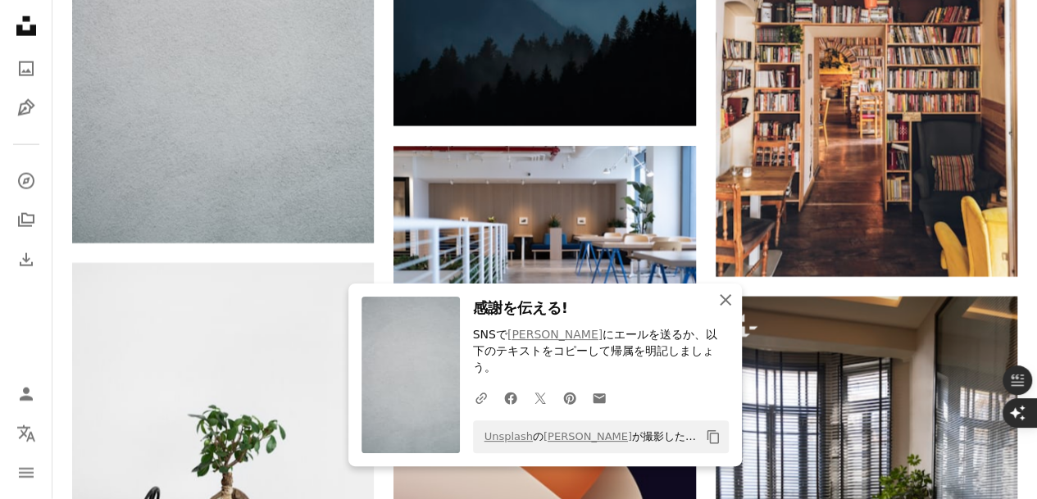
click at [725, 310] on icon "An X shape" at bounding box center [726, 300] width 20 height 20
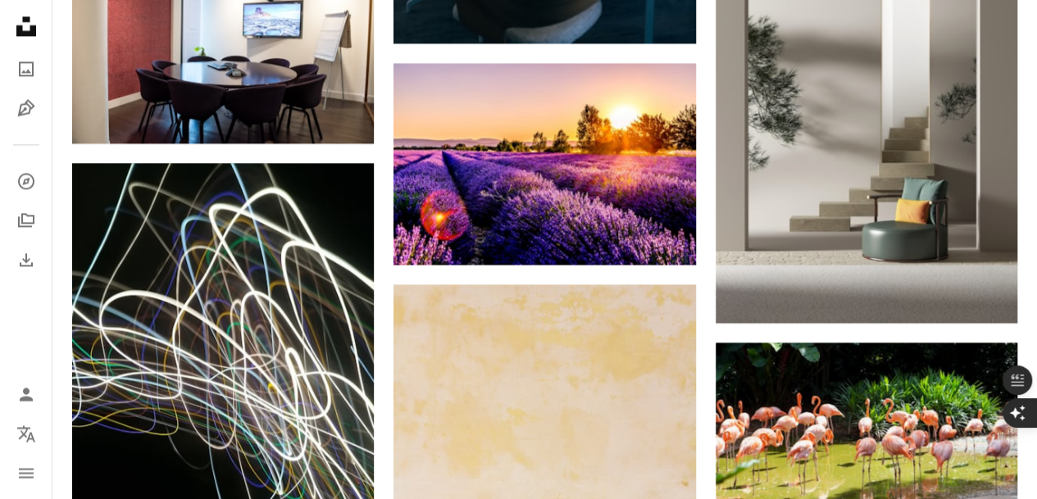
scroll to position [51046, 0]
